Goal: Information Seeking & Learning: Learn about a topic

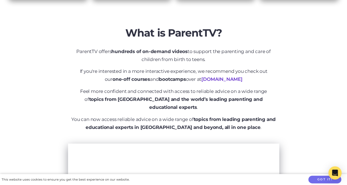
scroll to position [178, 0]
drag, startPoint x: 76, startPoint y: 51, endPoint x: 209, endPoint y: 60, distance: 133.6
click at [209, 60] on p "ParentTV offers hundreds of on-demand videos to support the parenting and care …" at bounding box center [174, 55] width 206 height 16
copy p "ParentTV offers hundreds of on-demand videos to support the parenting and care …"
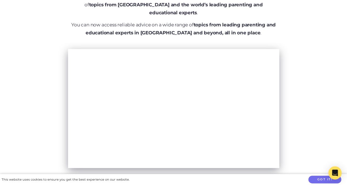
scroll to position [161, 0]
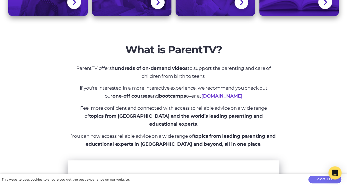
click at [46, 87] on div "What is ParentTV? ParentTV offers hundreds of on-demand videos to support the p…" at bounding box center [173, 168] width 347 height 277
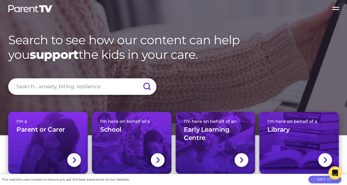
scroll to position [0, 0]
